Goal: Task Accomplishment & Management: Use online tool/utility

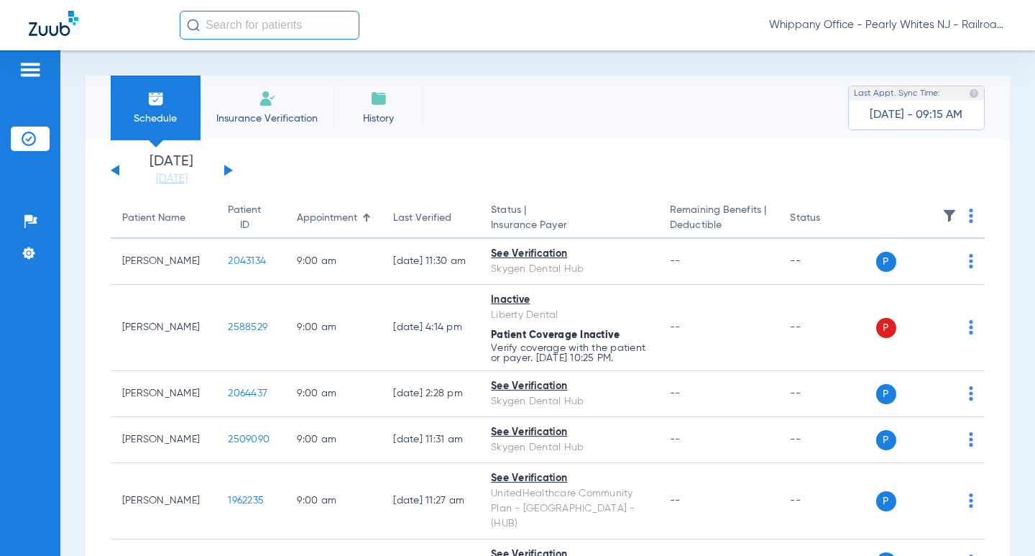
click at [112, 172] on div "[DATE] [DATE] [DATE] [DATE] [DATE] [DATE] [DATE] [DATE] [DATE] [DATE] [DATE] [D…" at bounding box center [172, 171] width 122 height 32
click at [112, 168] on div "[DATE] [DATE] [DATE] [DATE] [DATE] [DATE] [DATE] [DATE] [DATE] [DATE] [DATE] [D…" at bounding box center [172, 171] width 122 height 32
click at [117, 173] on button at bounding box center [115, 170] width 9 height 11
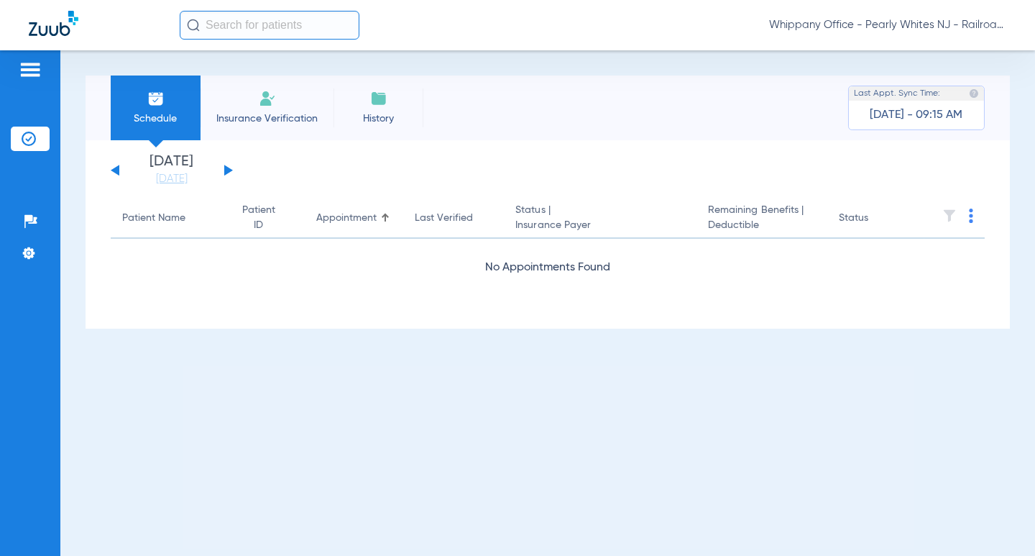
click at [227, 167] on button at bounding box center [228, 170] width 9 height 11
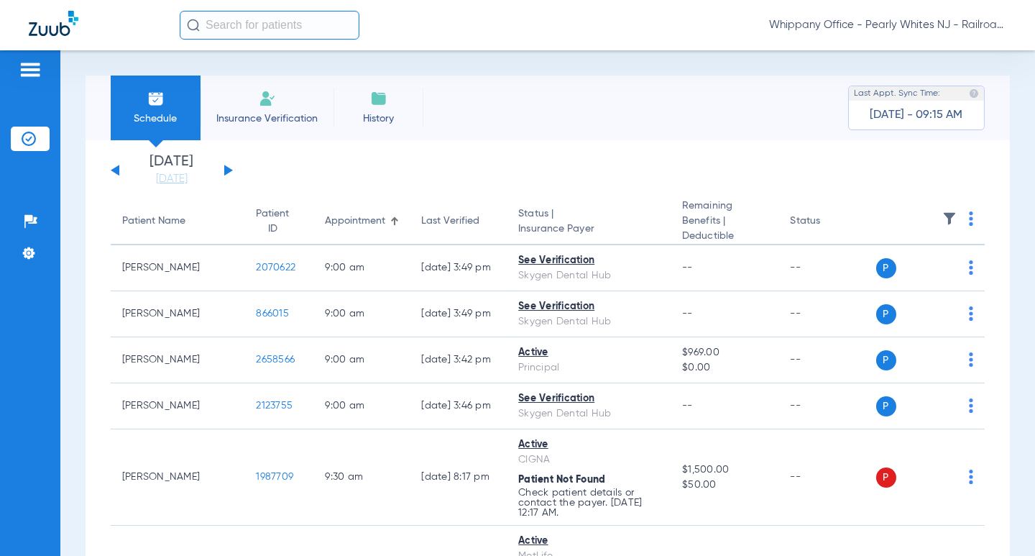
click at [969, 219] on img at bounding box center [971, 218] width 4 height 14
drag, startPoint x: 895, startPoint y: 266, endPoint x: 708, endPoint y: 1, distance: 323.8
click at [894, 267] on button "Verify All" at bounding box center [904, 276] width 109 height 29
